Goal: Task Accomplishment & Management: Use online tool/utility

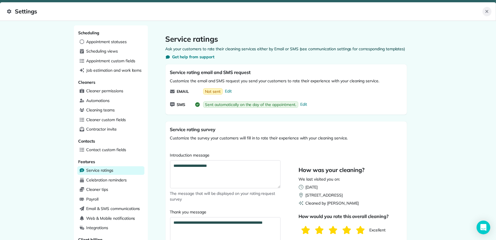
click at [484, 11] on button "Close" at bounding box center [487, 11] width 9 height 9
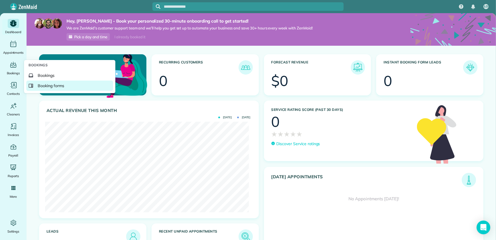
click at [40, 84] on span "Booking forms" at bounding box center [51, 86] width 27 height 6
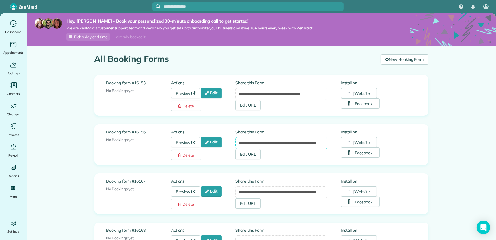
click at [267, 141] on input "**********" at bounding box center [282, 143] width 92 height 12
click at [206, 141] on icon at bounding box center [207, 142] width 3 height 4
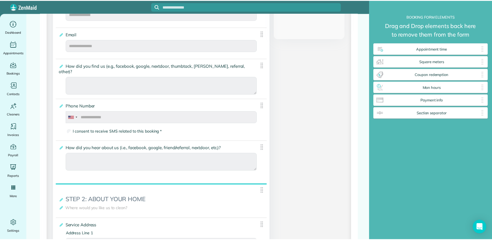
scroll to position [259, 0]
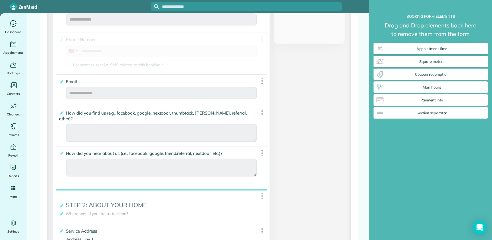
drag, startPoint x: 262, startPoint y: 106, endPoint x: 250, endPoint y: 42, distance: 65.0
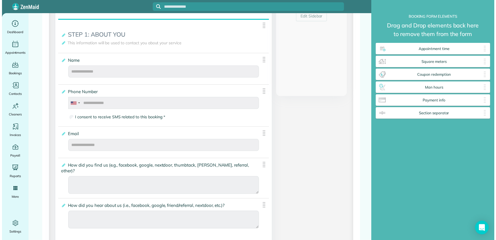
scroll to position [254, 114]
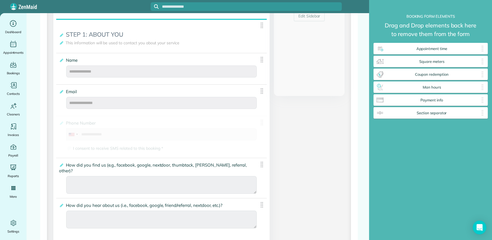
drag, startPoint x: 261, startPoint y: 93, endPoint x: 254, endPoint y: 146, distance: 52.9
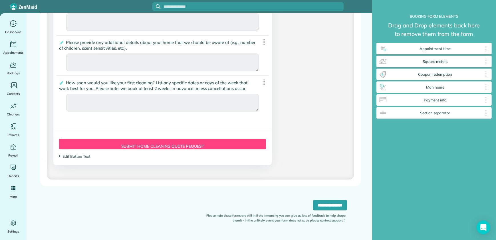
scroll to position [1747, 0]
click at [322, 203] on input "**********" at bounding box center [330, 205] width 34 height 10
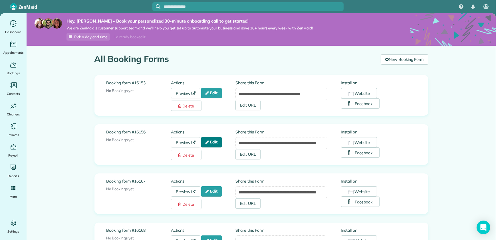
click at [212, 142] on link "Edit" at bounding box center [211, 142] width 21 height 10
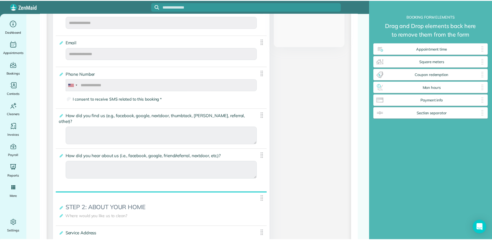
scroll to position [259, 0]
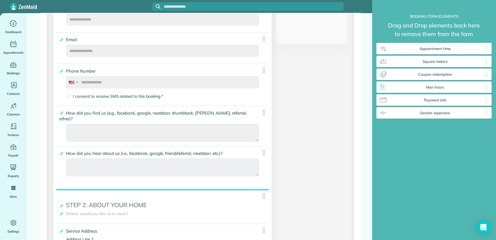
click at [261, 114] on img at bounding box center [263, 112] width 7 height 7
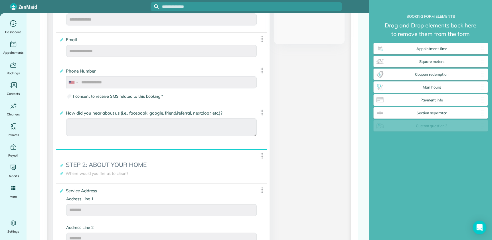
drag, startPoint x: 262, startPoint y: 112, endPoint x: 423, endPoint y: 123, distance: 161.1
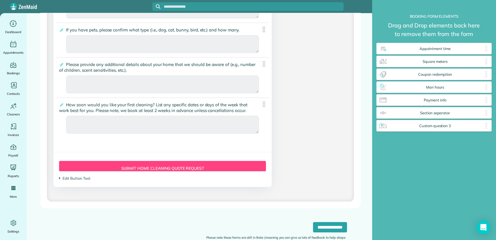
scroll to position [1712, 0]
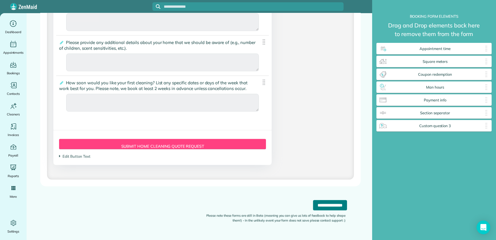
click at [318, 204] on input "**********" at bounding box center [330, 205] width 34 height 10
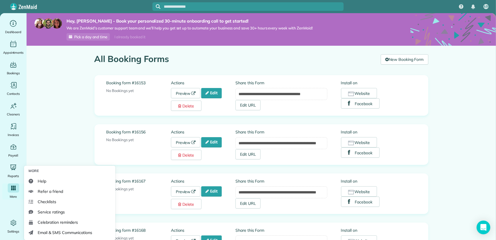
scroll to position [26, 0]
